Goal: Task Accomplishment & Management: Manage account settings

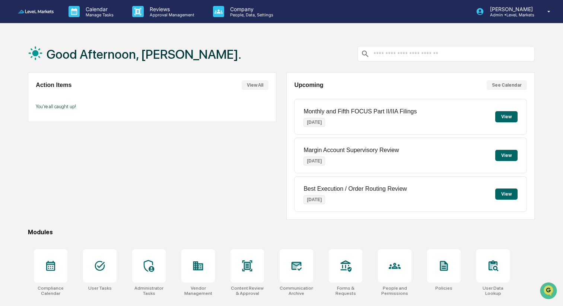
scroll to position [55, 0]
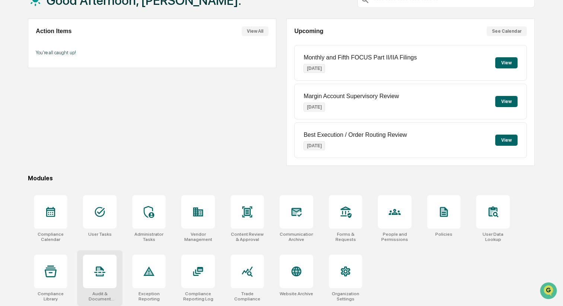
click at [99, 276] on icon at bounding box center [100, 272] width 12 height 12
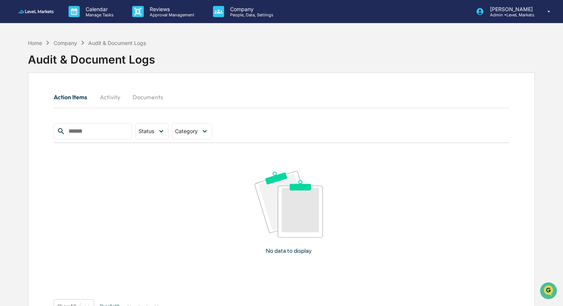
click at [110, 95] on button "Activity" at bounding box center [109, 97] width 33 height 18
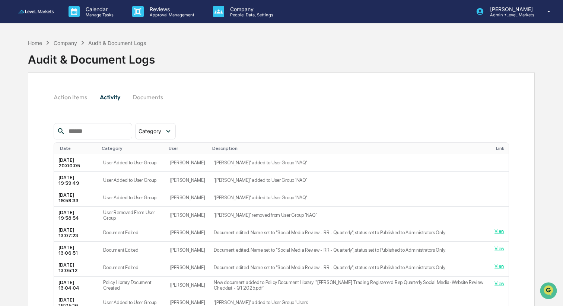
click at [149, 96] on button "Documents" at bounding box center [148, 97] width 42 height 18
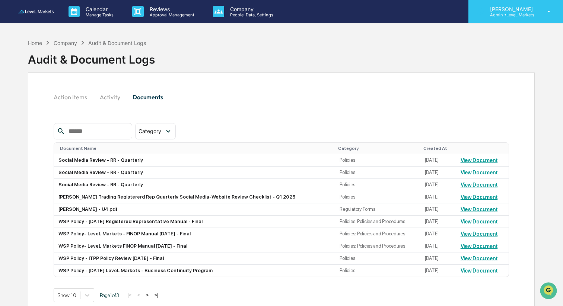
click at [510, 11] on p "[PERSON_NAME]" at bounding box center [510, 9] width 52 height 6
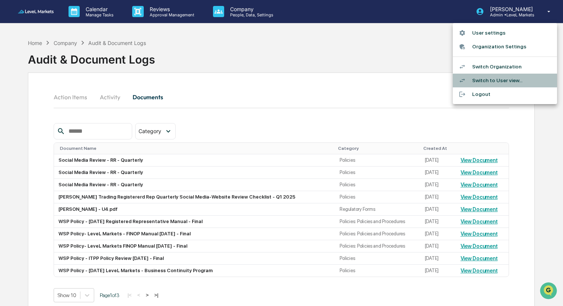
click at [501, 80] on li "Switch to User view..." at bounding box center [505, 81] width 104 height 14
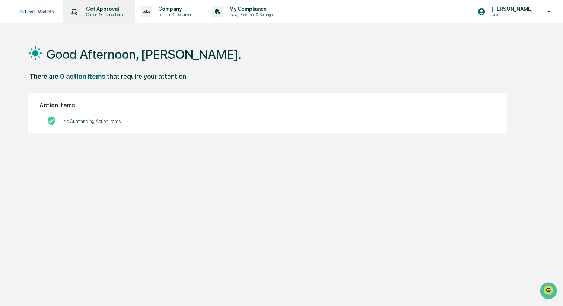
click at [95, 13] on p "Content & Transactions" at bounding box center [103, 14] width 46 height 5
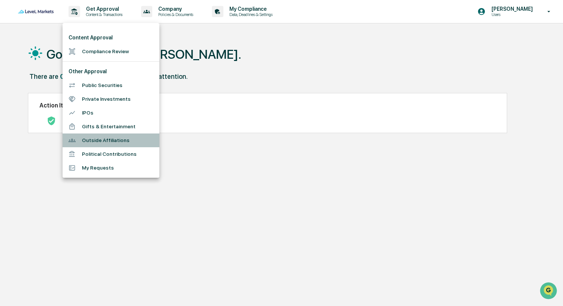
click at [91, 136] on li "Outside Affiliations" at bounding box center [111, 141] width 97 height 14
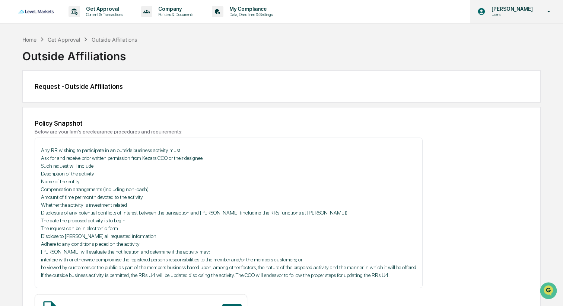
click at [522, 10] on p "[PERSON_NAME]" at bounding box center [510, 9] width 51 height 6
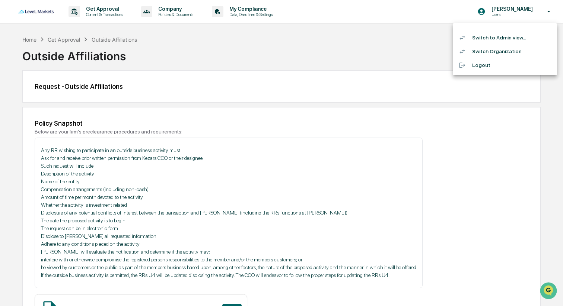
click at [504, 37] on li "Switch to Admin view..." at bounding box center [505, 38] width 104 height 14
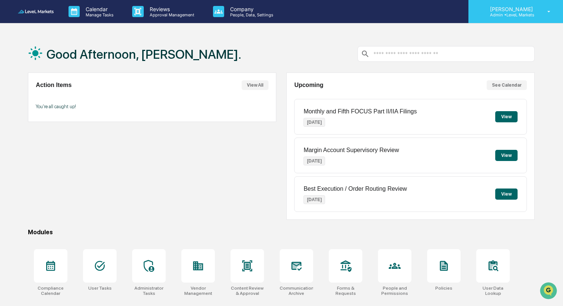
click at [521, 14] on p "Admin • LeveL Markets" at bounding box center [510, 14] width 52 height 5
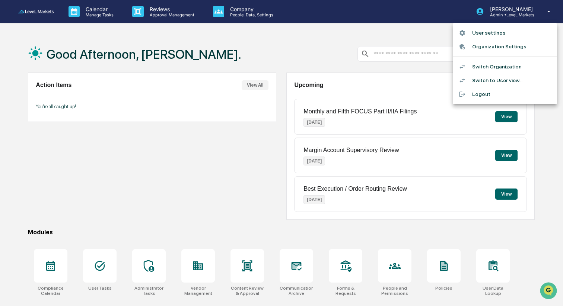
click at [505, 66] on li "Switch Organization" at bounding box center [505, 67] width 104 height 14
